Goal: Task Accomplishment & Management: Manage account settings

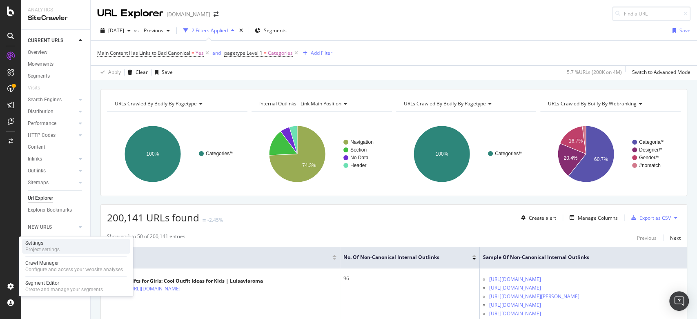
click at [47, 245] on div "Settings" at bounding box center [42, 243] width 34 height 7
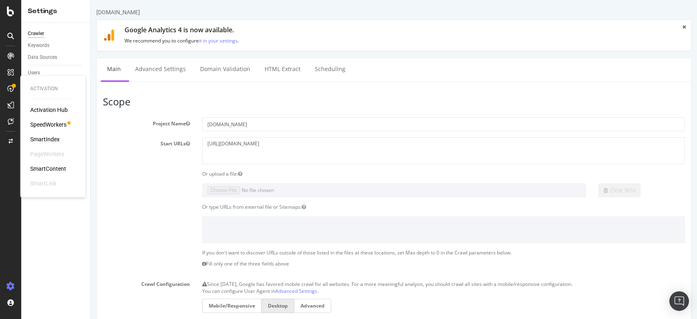
click at [10, 87] on icon at bounding box center [10, 88] width 7 height 7
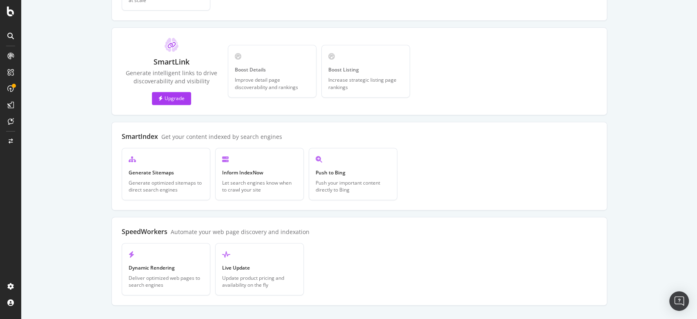
scroll to position [222, 0]
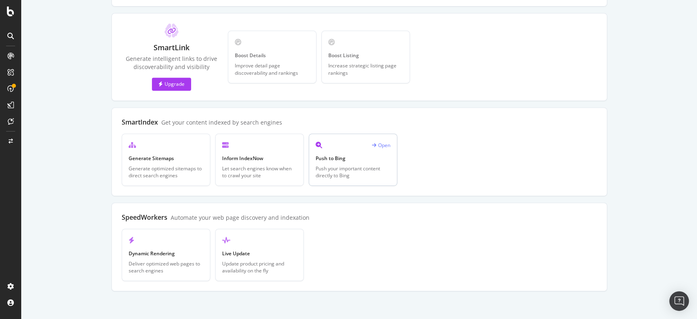
click at [362, 165] on div "Push your important content directly to Bing" at bounding box center [353, 172] width 75 height 14
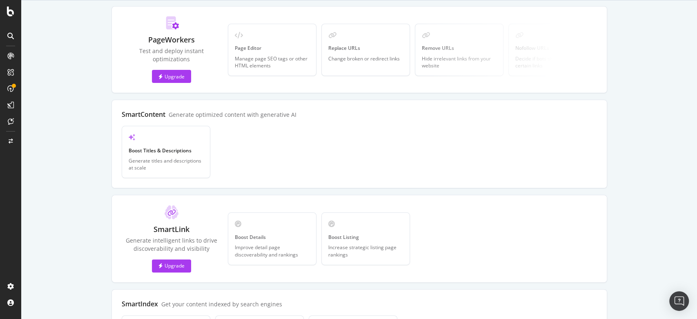
scroll to position [0, 0]
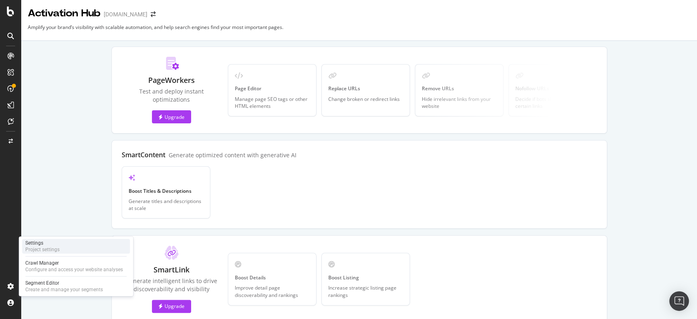
click at [45, 244] on div "Settings" at bounding box center [42, 243] width 34 height 7
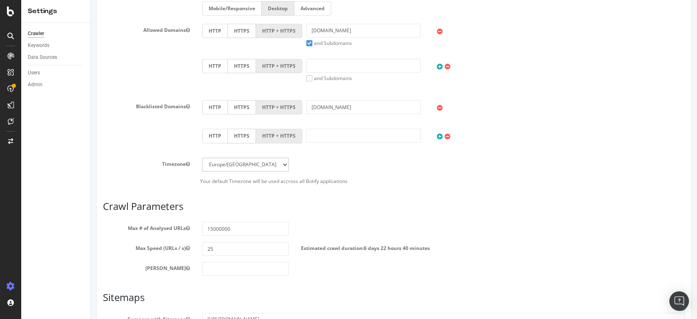
scroll to position [398, 0]
